Goal: Task Accomplishment & Management: Complete application form

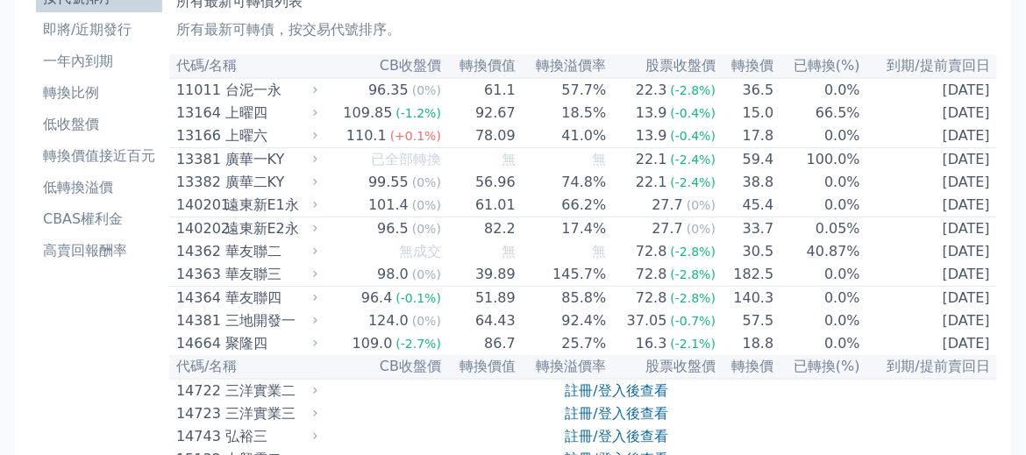
scroll to position [318, 0]
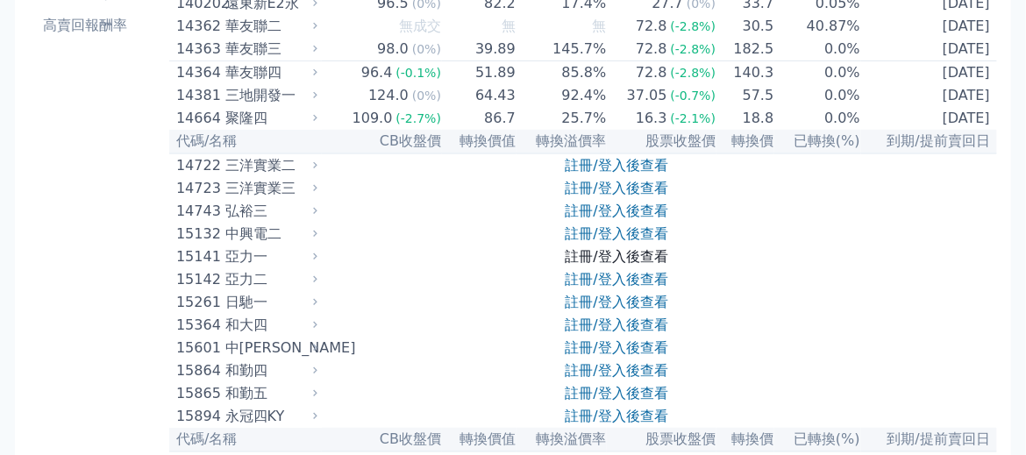
click at [586, 265] on link "註冊/登入後查看" at bounding box center [616, 256] width 103 height 17
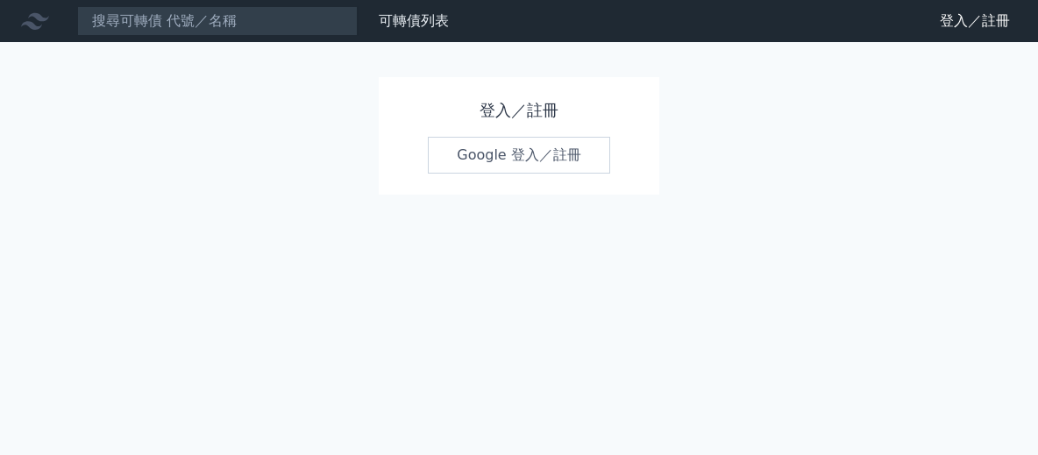
click at [494, 155] on link "Google 登入／註冊" at bounding box center [519, 155] width 182 height 37
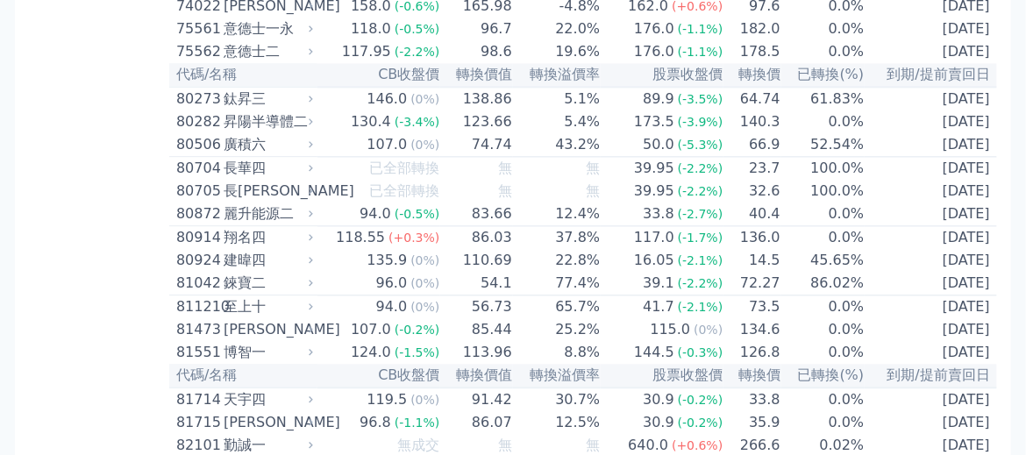
scroll to position [8808, 0]
